Goal: Information Seeking & Learning: Learn about a topic

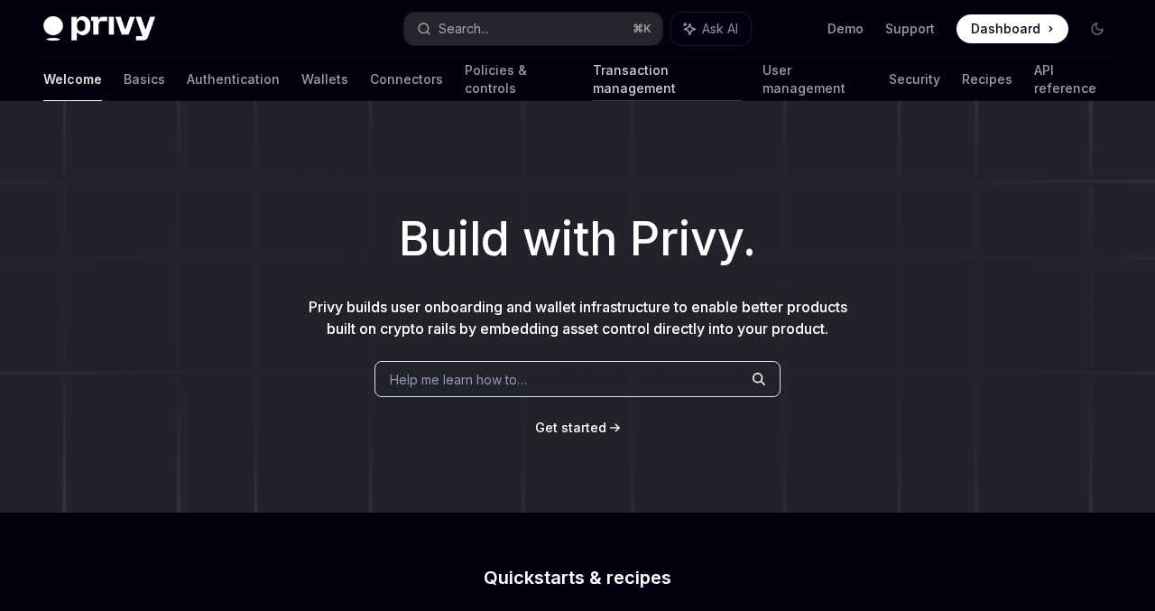
click at [593, 85] on link "Transaction management" at bounding box center [666, 79] width 147 height 43
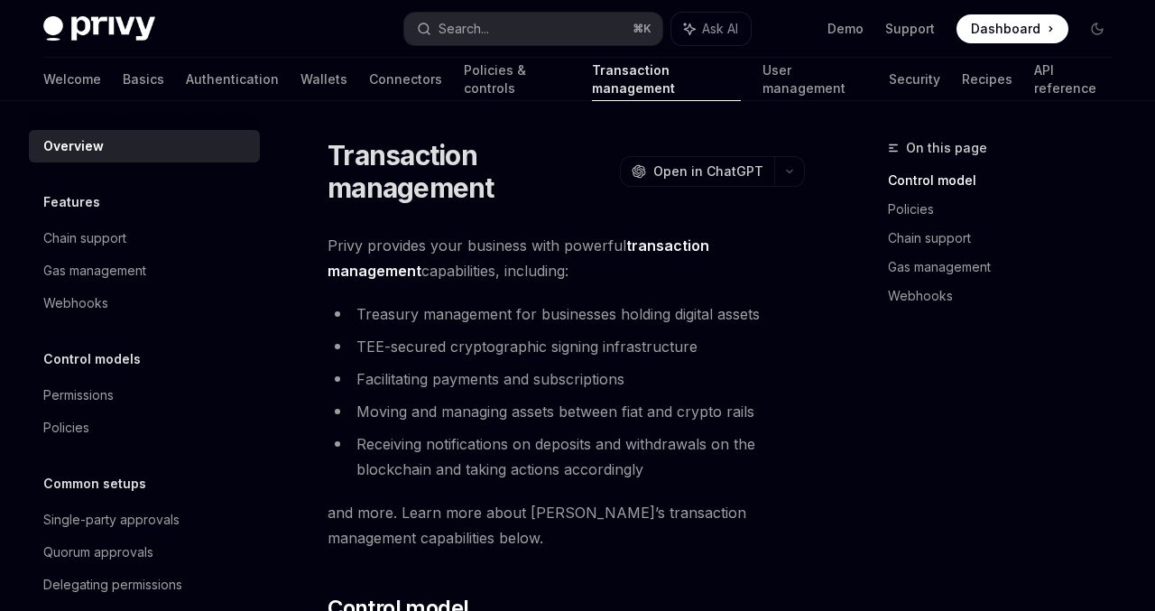
click at [207, 83] on div "Welcome Basics Authentication Wallets Connectors Policies & controls Transactio…" at bounding box center [577, 79] width 1068 height 43
click at [186, 81] on link "Authentication" at bounding box center [232, 79] width 93 height 43
type textarea "*"
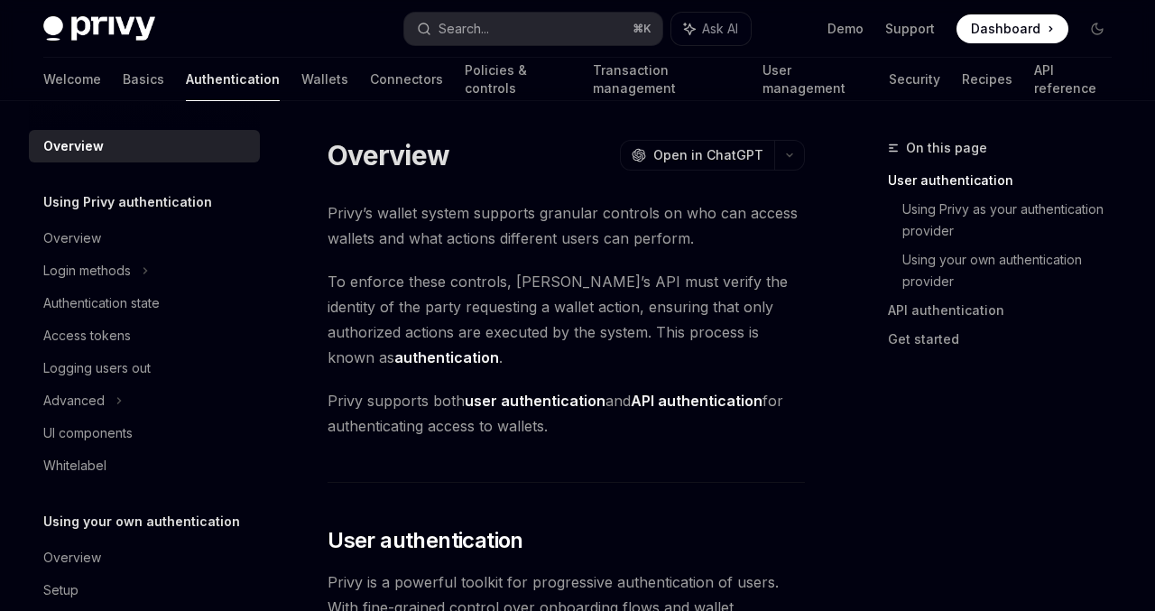
click at [992, 13] on div "Privy Docs home page Search... ⌘ K Ask AI Demo Support Dashboard Dashboard Sear…" at bounding box center [577, 29] width 1068 height 58
click at [986, 23] on span "Dashboard" at bounding box center [1005, 29] width 69 height 18
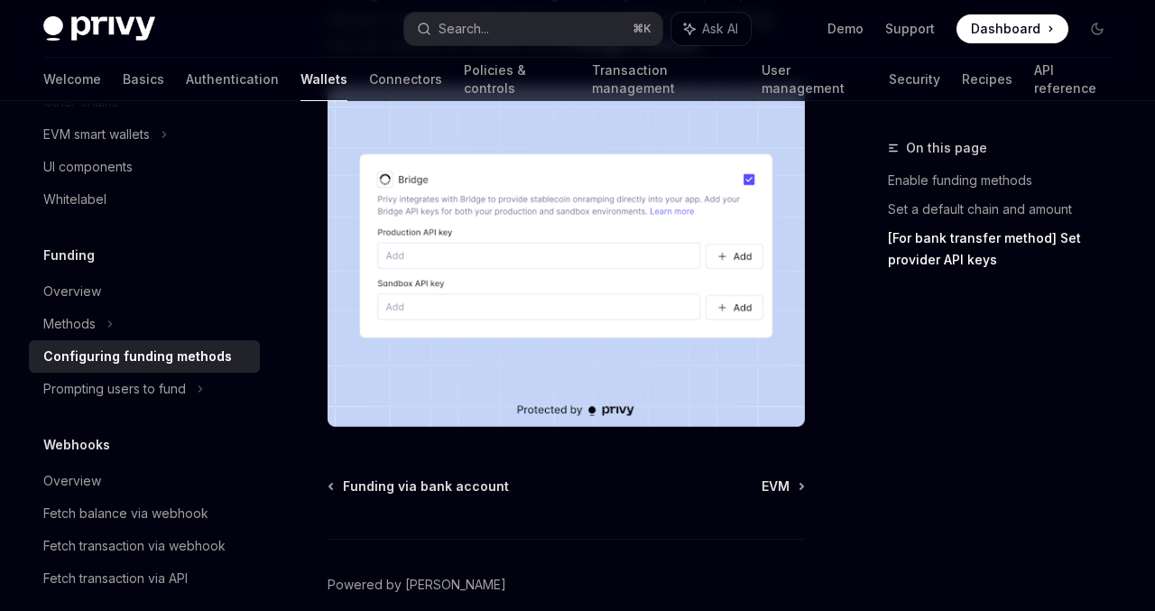
scroll to position [1822, 0]
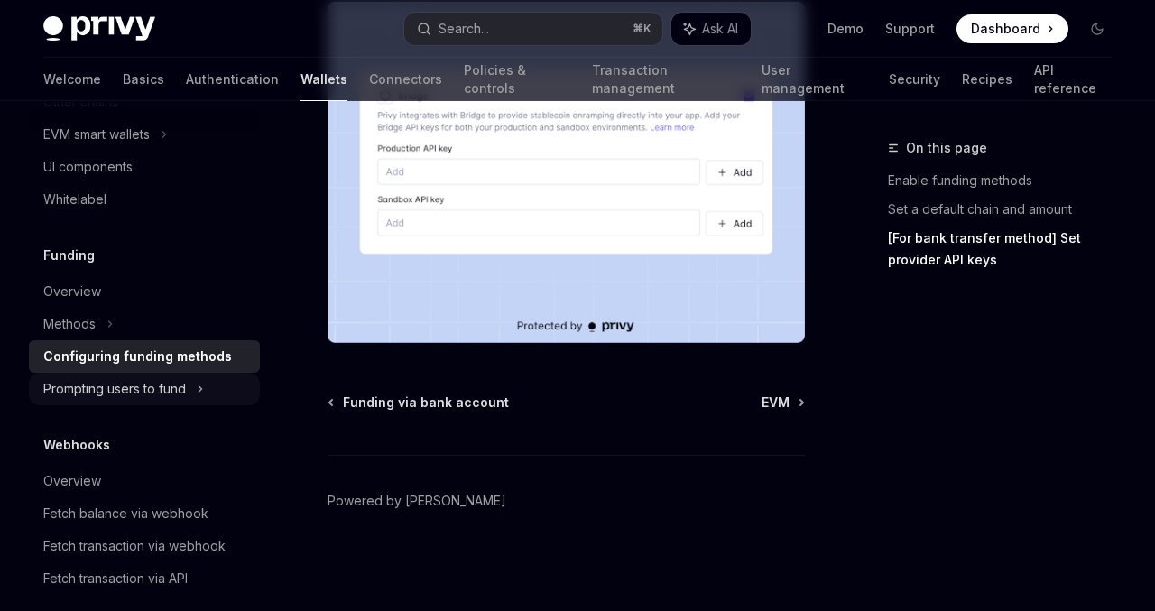
click at [174, 392] on div "Prompting users to fund" at bounding box center [114, 389] width 143 height 22
type textarea "*"
